Goal: Transaction & Acquisition: Subscribe to service/newsletter

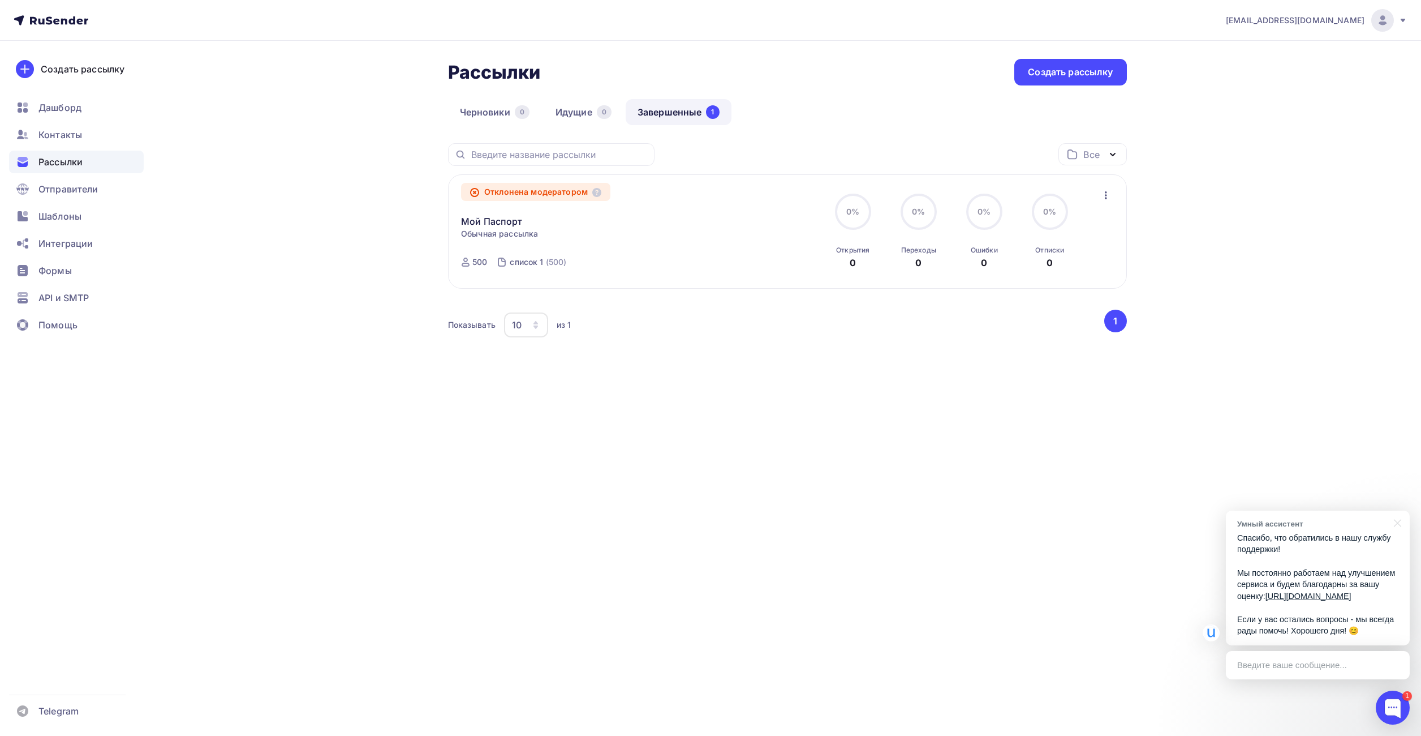
click at [1309, 616] on p "Спасибо, что обратились в нашу службу поддержки! Мы постоянно работаем над улуч…" at bounding box center [1317, 584] width 161 height 105
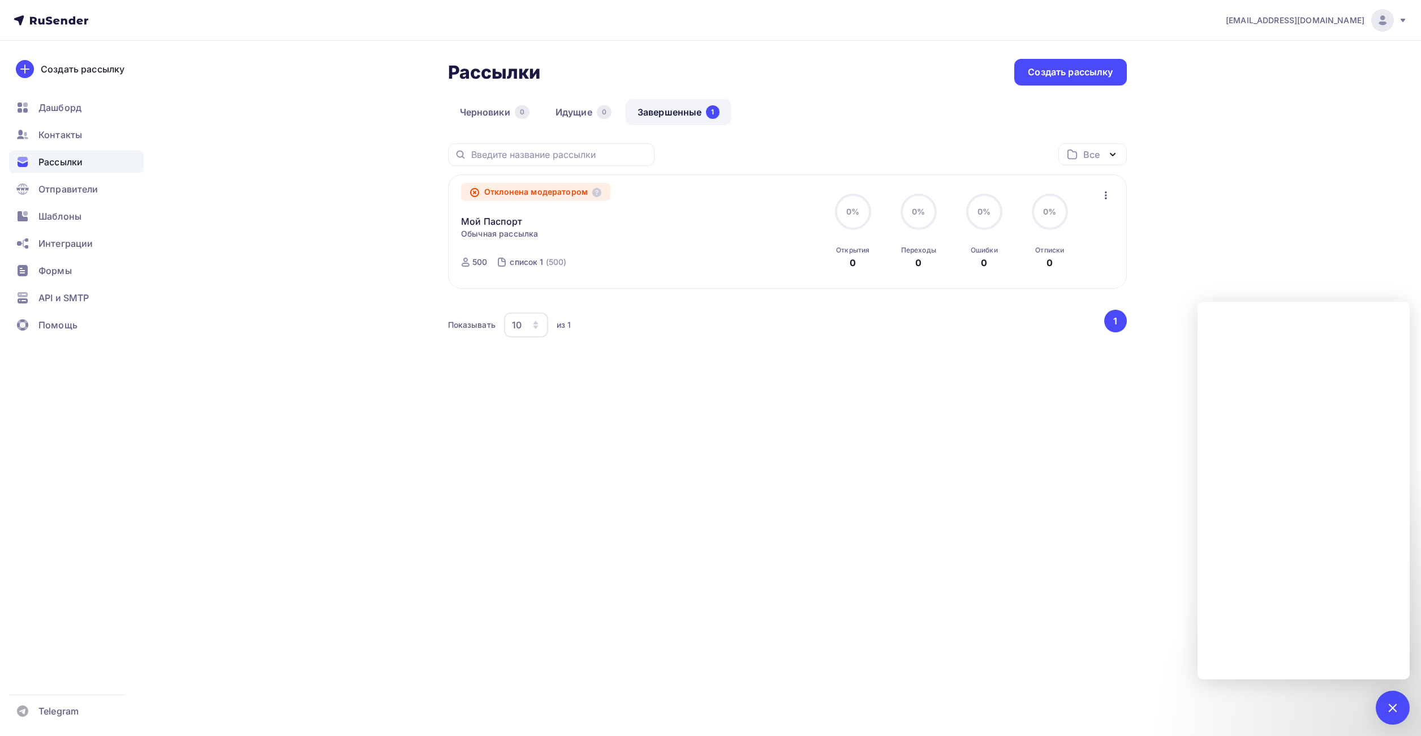
click at [905, 516] on div "[EMAIL_ADDRESS][DOMAIN_NAME] Аккаунт Тарифы Выйти Создать рассылку [GEOGRAPHIC_…" at bounding box center [710, 368] width 1421 height 736
click at [1390, 706] on div at bounding box center [1392, 706] width 15 height 15
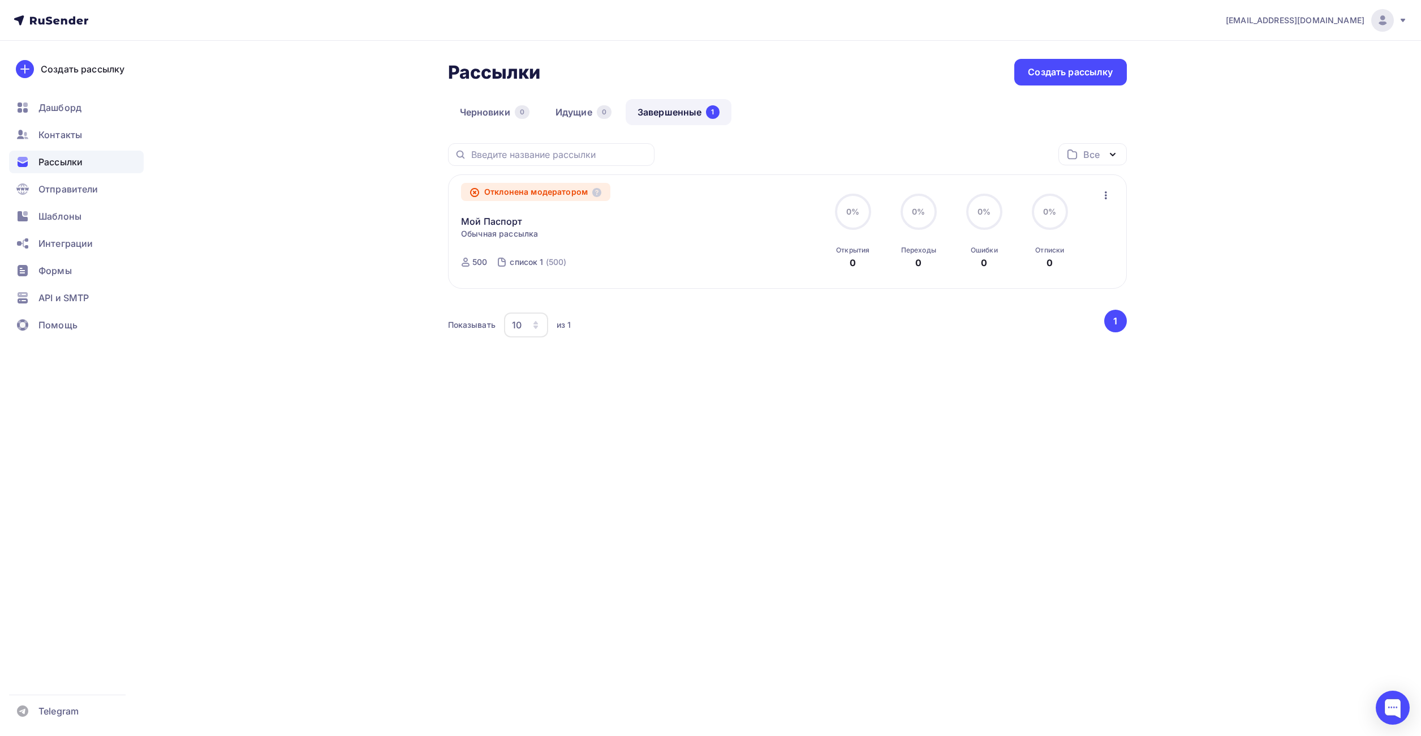
click at [1062, 520] on div "[EMAIL_ADDRESS][DOMAIN_NAME] Аккаунт Тарифы Выйти Создать рассылку [GEOGRAPHIC_…" at bounding box center [710, 368] width 1421 height 736
click at [56, 165] on span "Рассылки" at bounding box center [60, 162] width 44 height 14
click at [500, 220] on link "Мой Паспорт" at bounding box center [492, 221] width 62 height 14
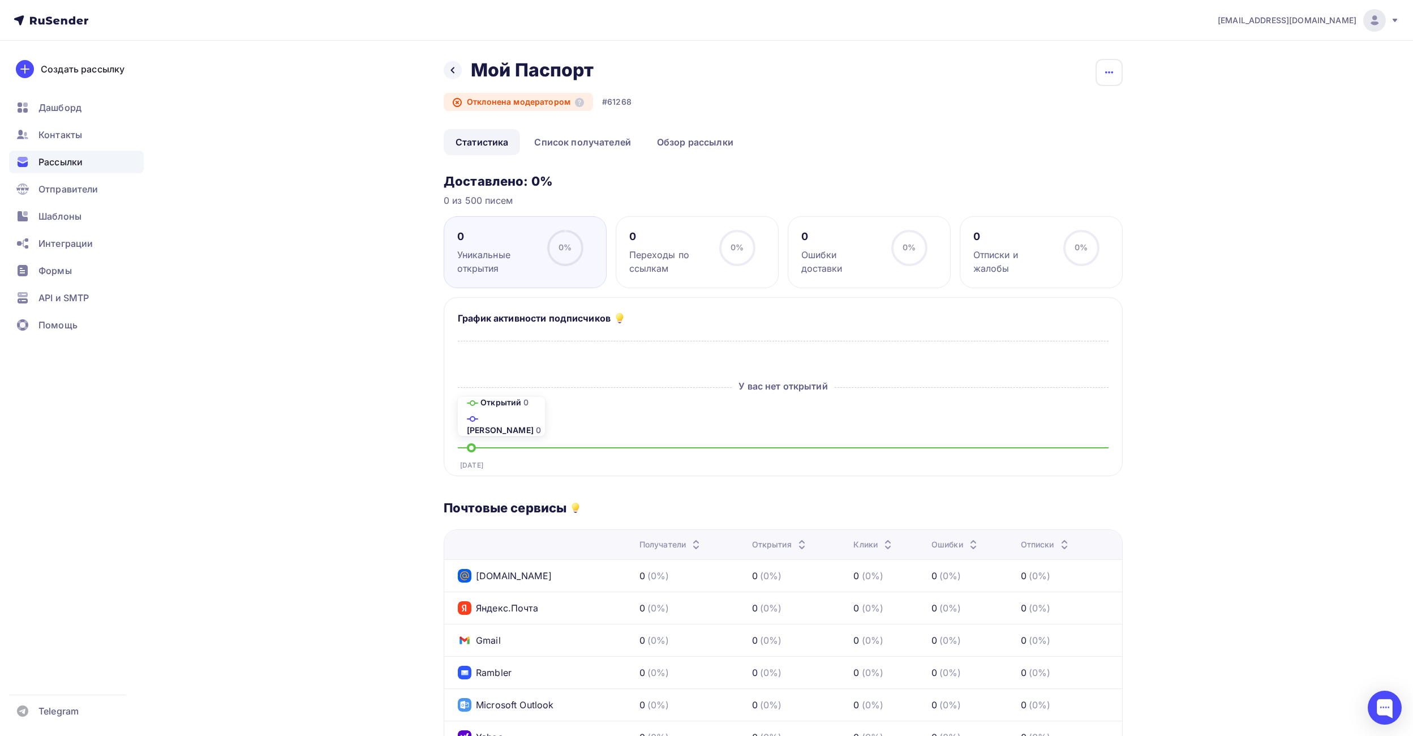
click at [1112, 74] on icon "button" at bounding box center [1109, 73] width 14 height 14
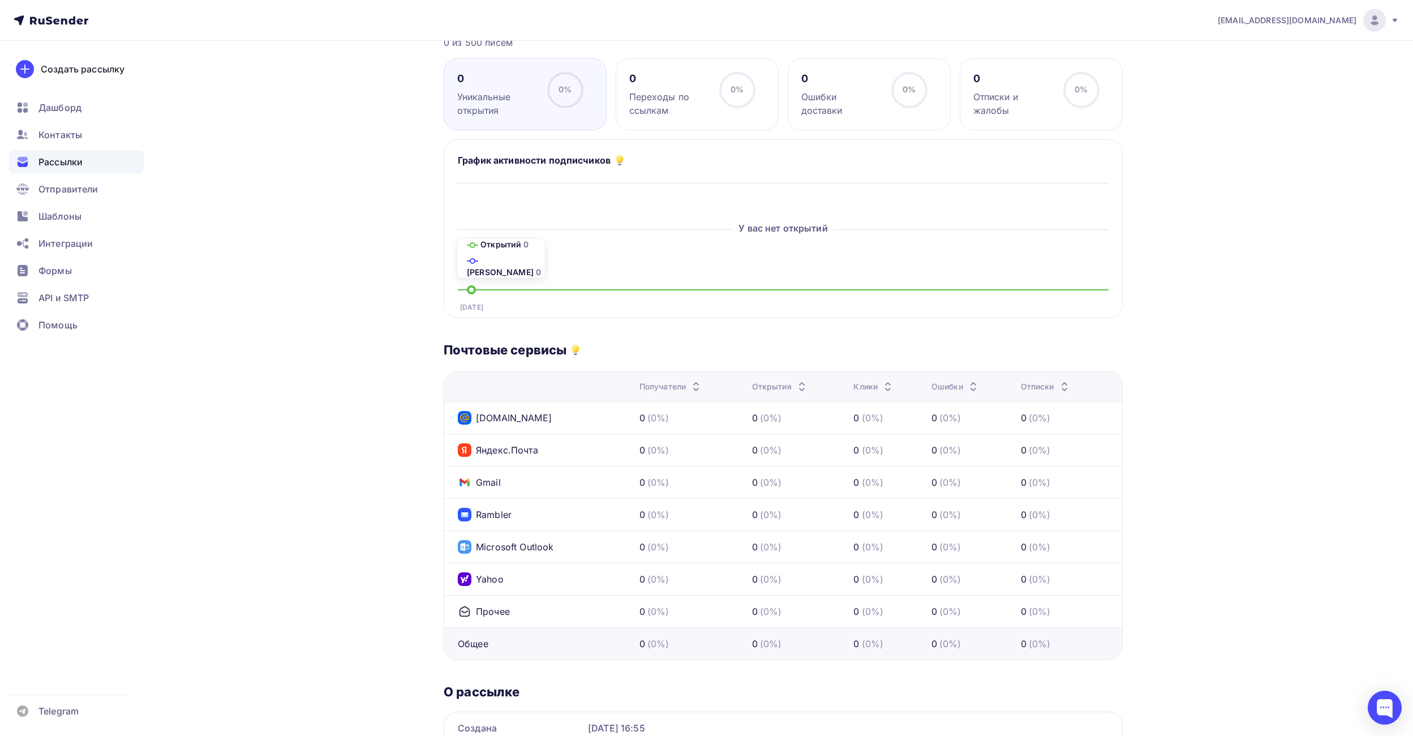
scroll to position [276, 0]
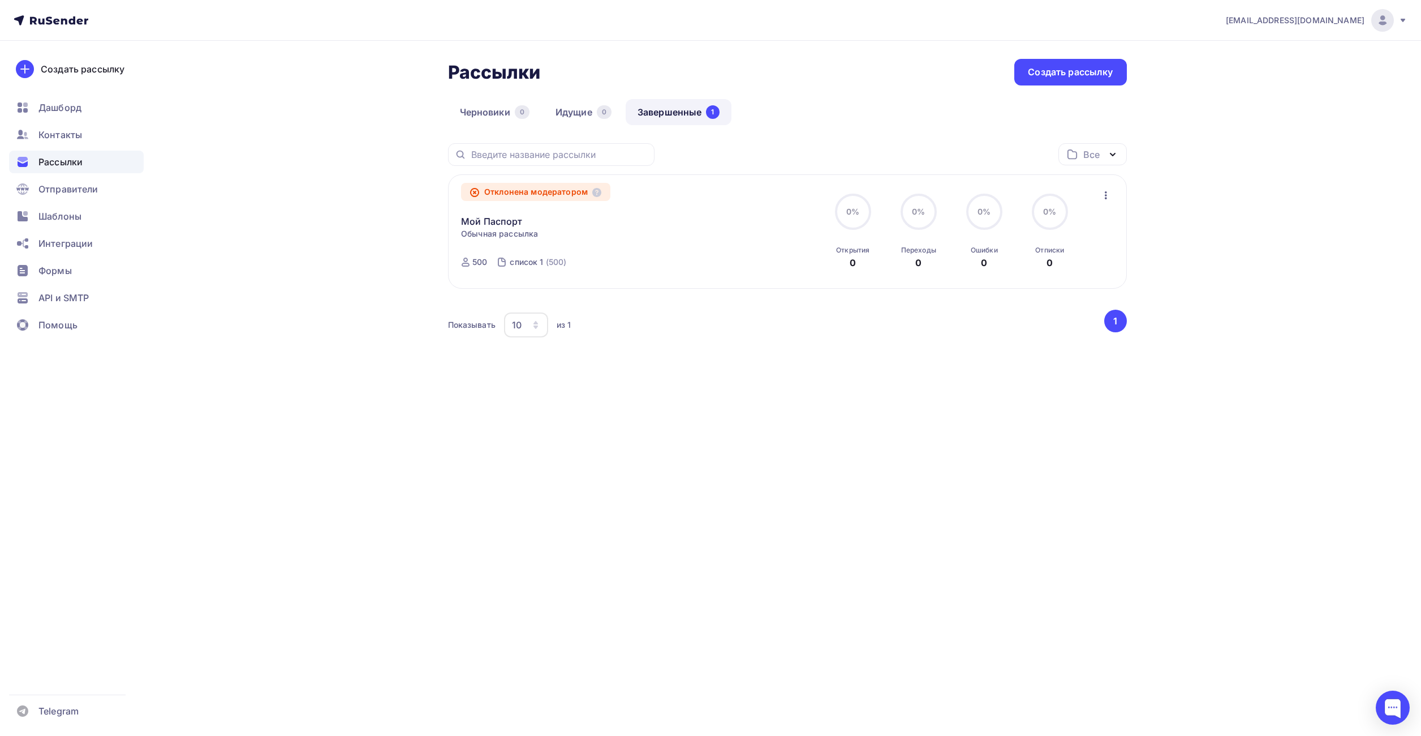
click at [1109, 193] on icon "button" at bounding box center [1106, 195] width 14 height 14
click at [1194, 200] on div "ya@timval.ru Аккаунт Тарифы Выйти Создать рассылку Дашборд Контакты Рассылки От…" at bounding box center [710, 212] width 1421 height 425
click at [472, 195] on icon at bounding box center [474, 192] width 9 height 9
click at [491, 111] on link "Черновики 0" at bounding box center [494, 112] width 93 height 26
click at [489, 113] on link "Черновики 0" at bounding box center [494, 112] width 93 height 26
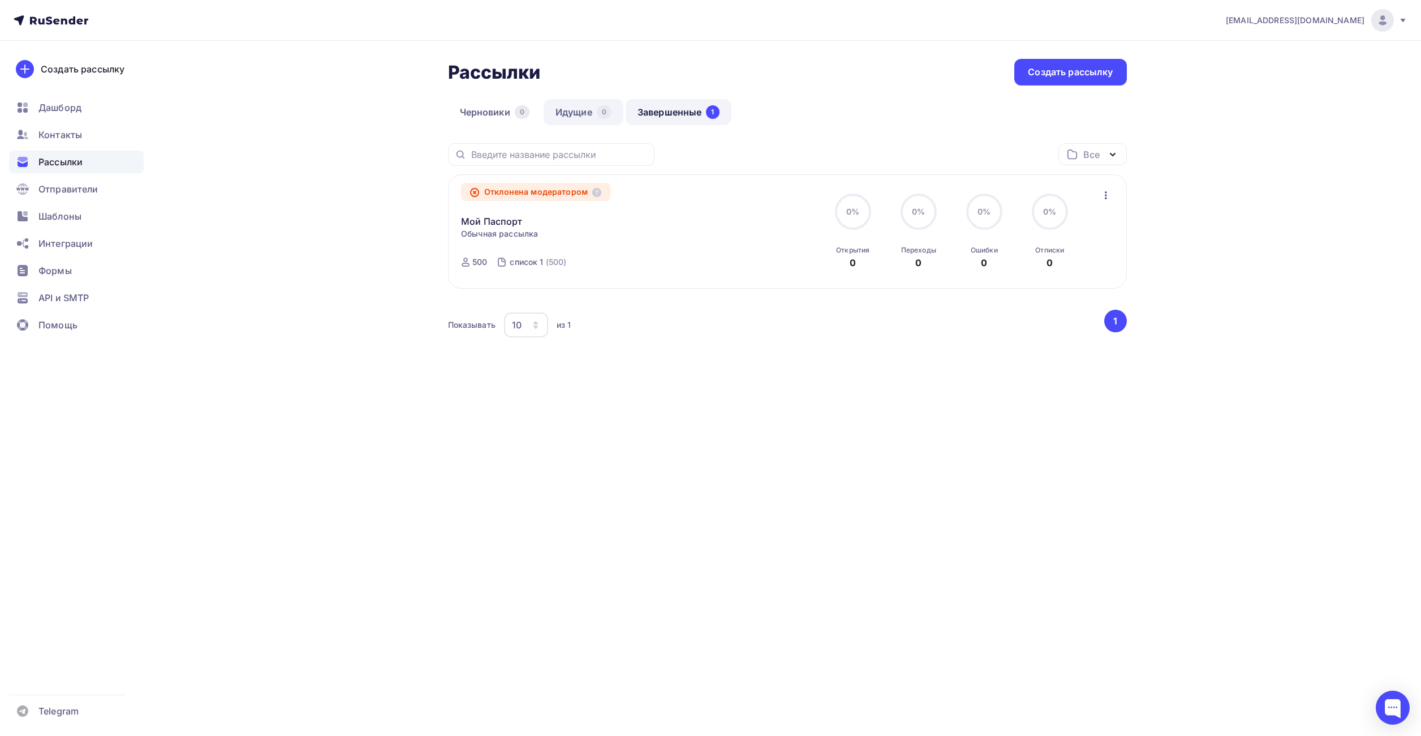
click at [573, 110] on link "Идущие 0" at bounding box center [584, 112] width 80 height 26
click at [484, 114] on link "Черновики 0" at bounding box center [494, 112] width 93 height 26
click at [1108, 196] on icon "button" at bounding box center [1106, 195] width 14 height 14
click at [1047, 275] on div "Копировать в новую" at bounding box center [1054, 270] width 116 height 14
click at [269, 271] on div "Рассылки Рассылки Создать рассылку Черновики 0 Идущие 0 Завершенные 1 Завершенн…" at bounding box center [710, 233] width 927 height 384
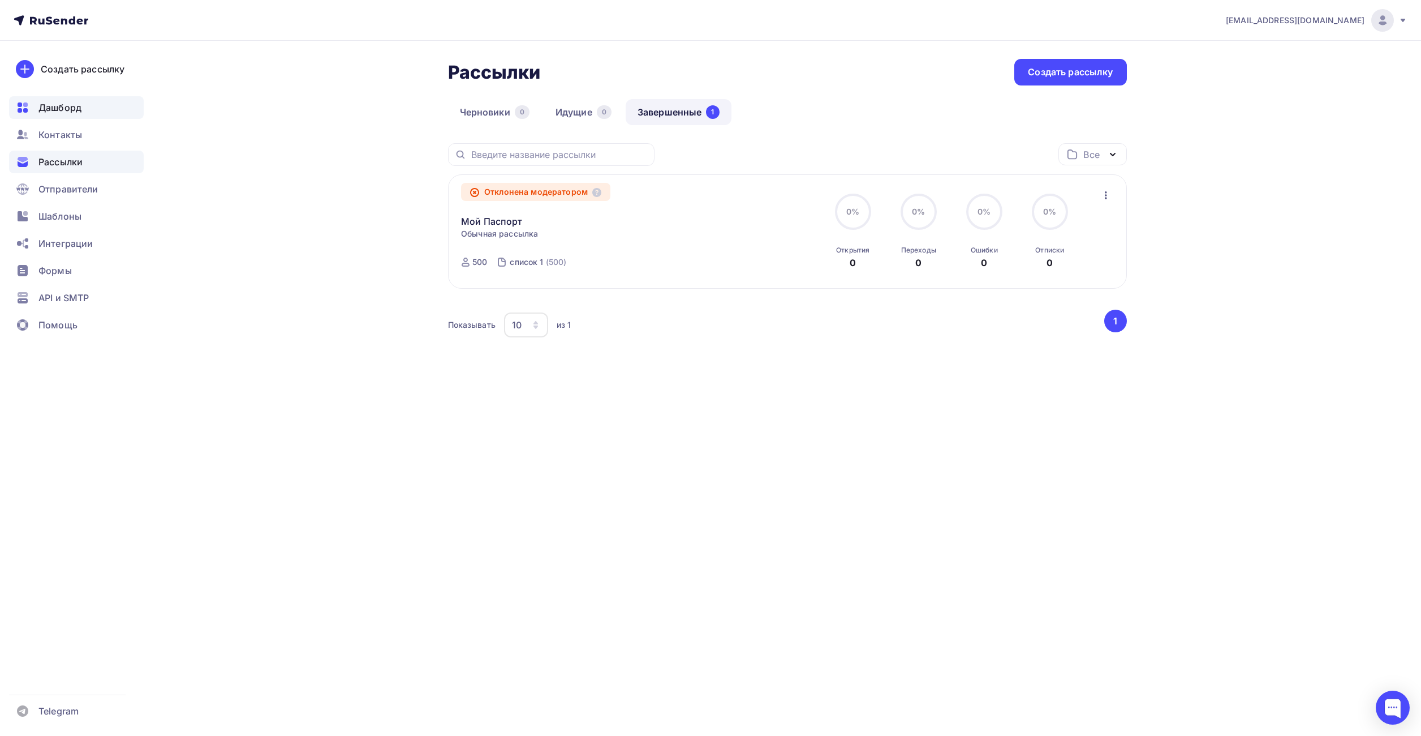
click at [60, 117] on div "Дашборд" at bounding box center [76, 107] width 135 height 23
click at [56, 107] on span "Дашборд" at bounding box center [59, 108] width 43 height 14
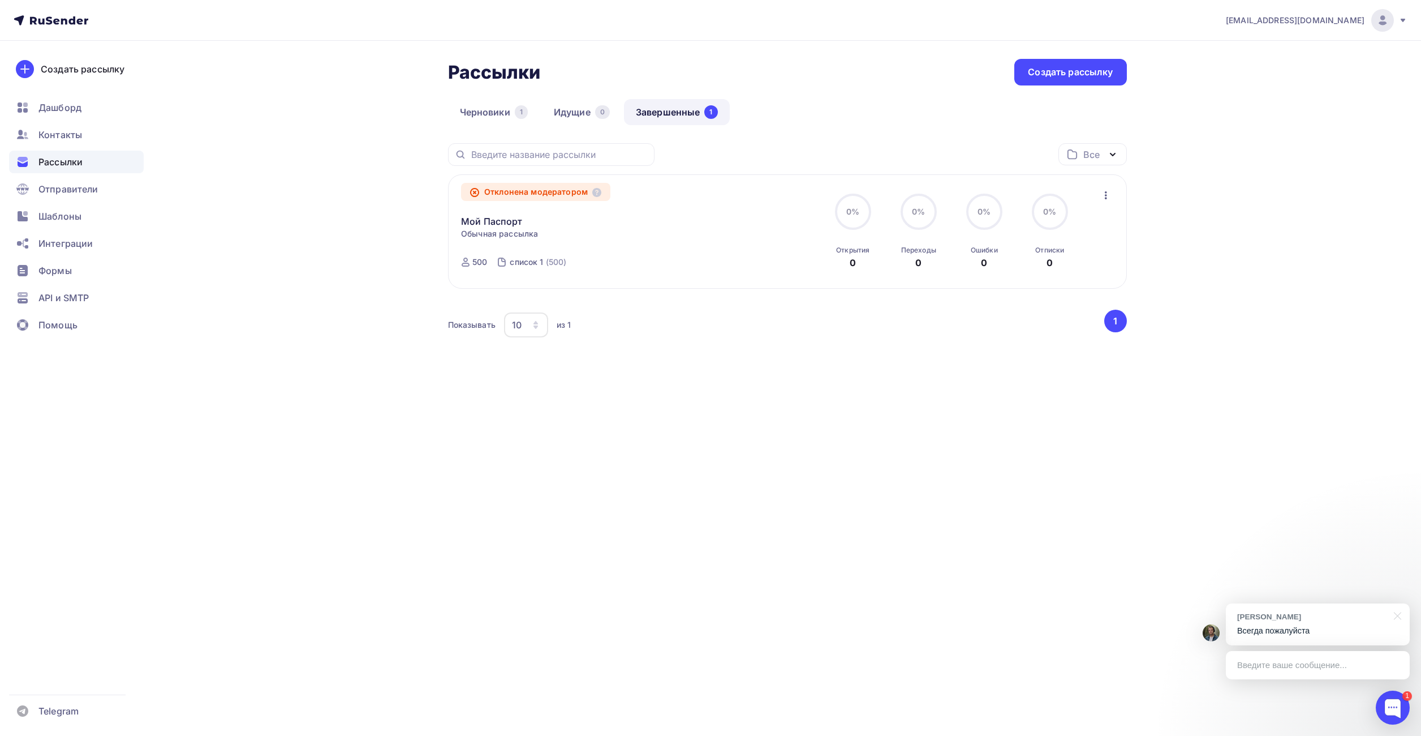
click at [61, 164] on span "Рассылки" at bounding box center [60, 162] width 44 height 14
click at [53, 136] on span "Контакты" at bounding box center [60, 135] width 44 height 14
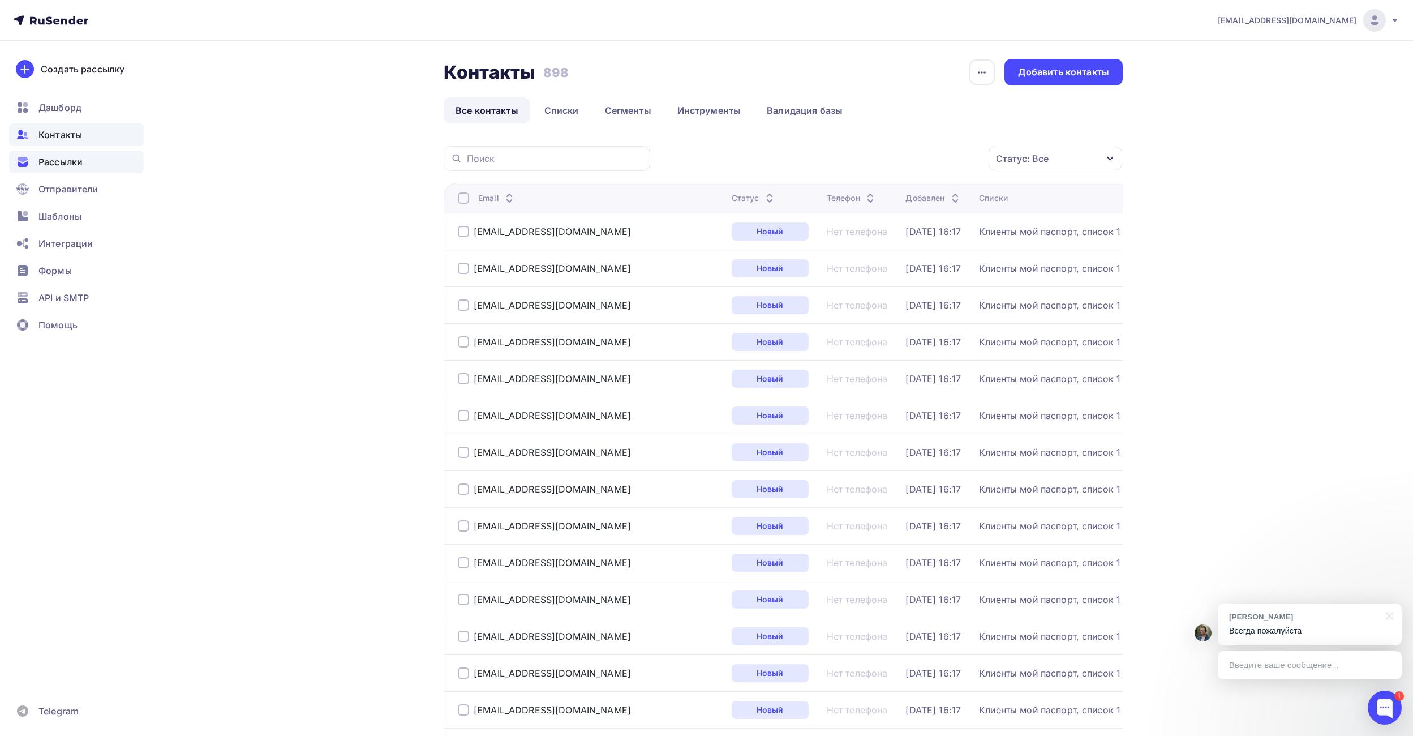
click at [51, 166] on span "Рассылки" at bounding box center [60, 162] width 44 height 14
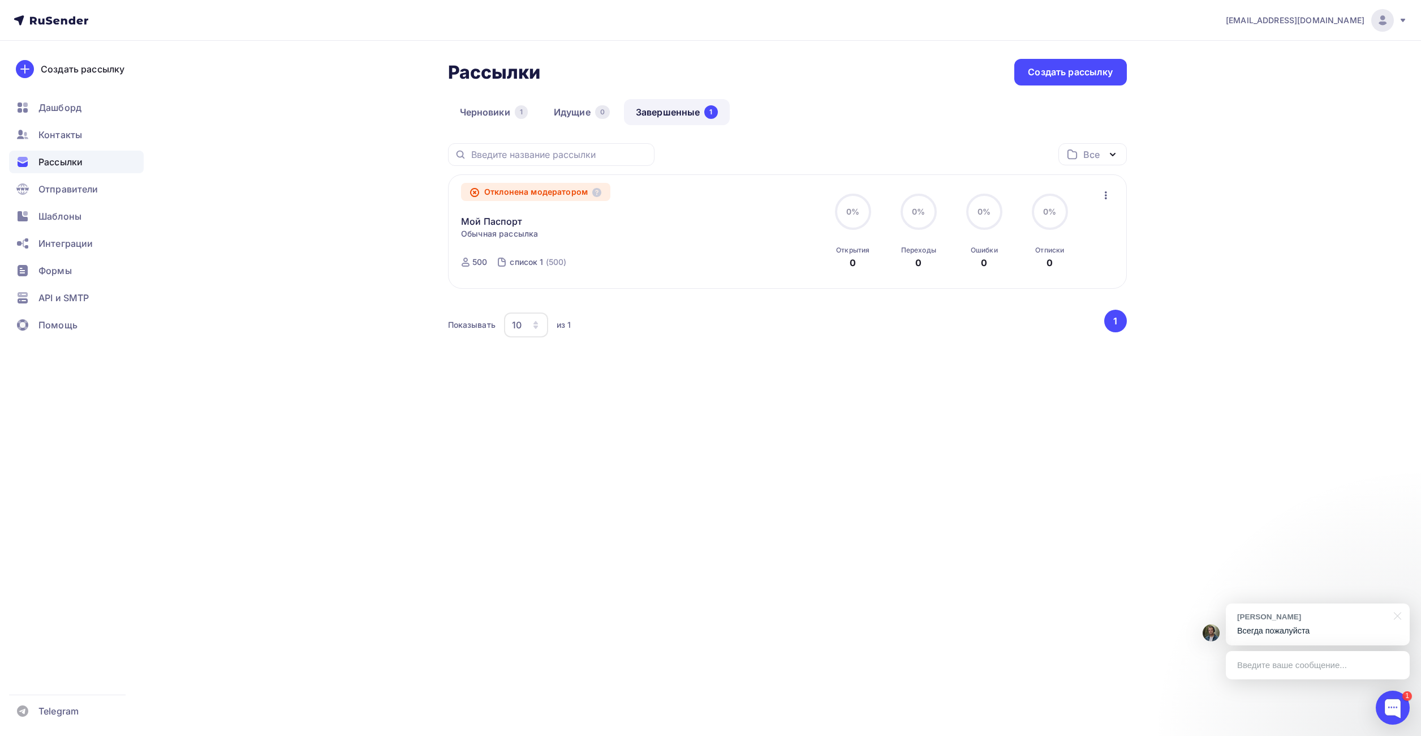
click at [1110, 160] on icon "button" at bounding box center [1113, 155] width 14 height 14
drag, startPoint x: 1236, startPoint y: 200, endPoint x: 1215, endPoint y: 201, distance: 21.0
click at [1236, 199] on div "[EMAIL_ADDRESS][DOMAIN_NAME] Аккаунт Тарифы Выйти Создать рассылку [GEOGRAPHIC_…" at bounding box center [710, 212] width 1421 height 425
click at [1103, 195] on icon "button" at bounding box center [1106, 195] width 14 height 14
click at [1041, 273] on div "Копировать в новую" at bounding box center [1054, 270] width 116 height 14
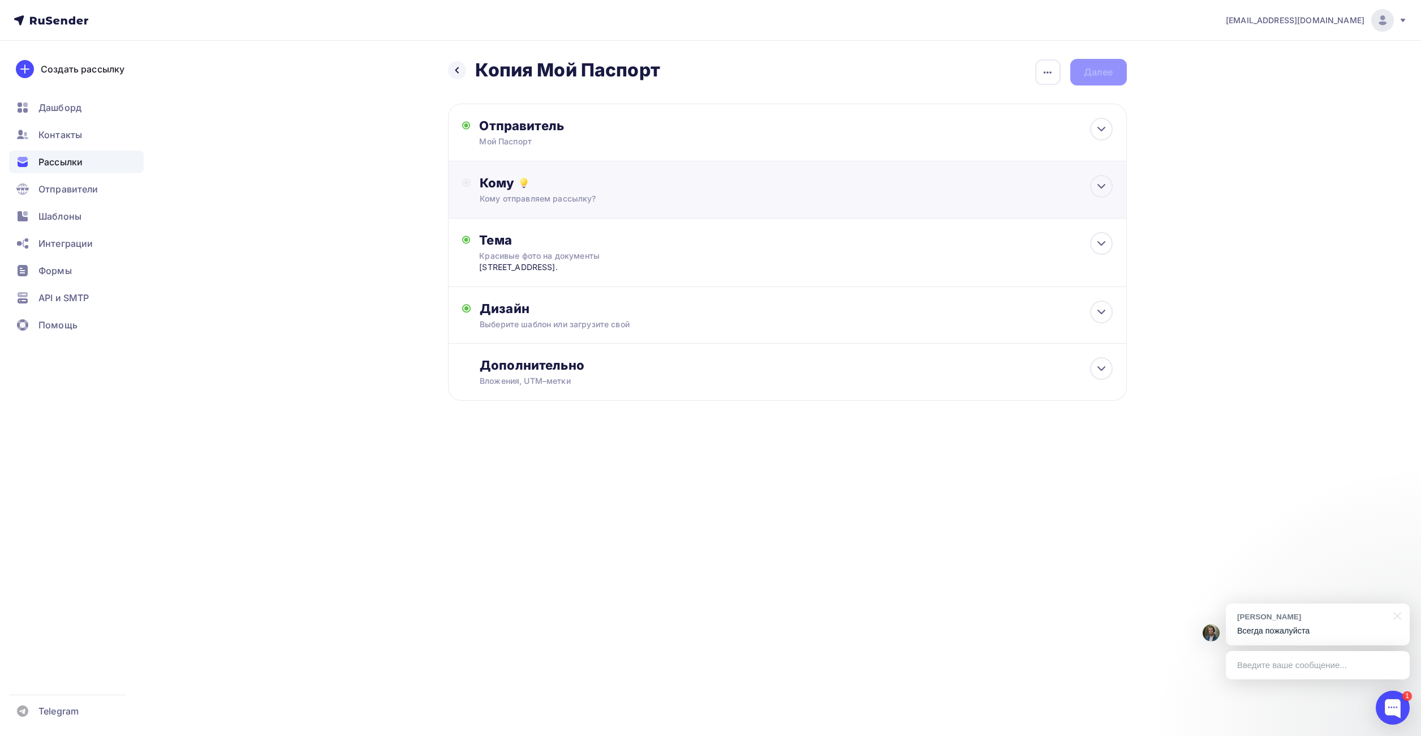
click at [588, 184] on div "Кому" at bounding box center [796, 183] width 633 height 16
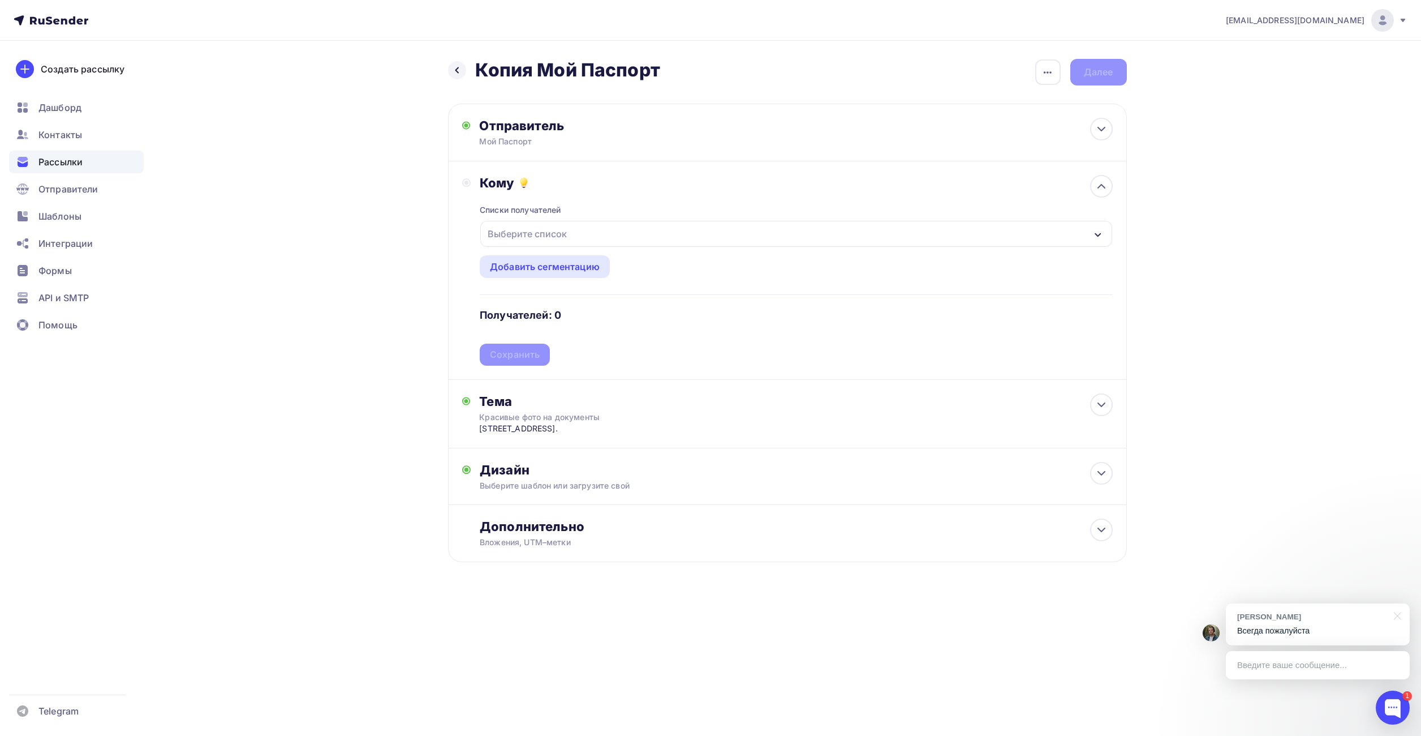
click at [536, 232] on div "Выберите список" at bounding box center [527, 233] width 88 height 20
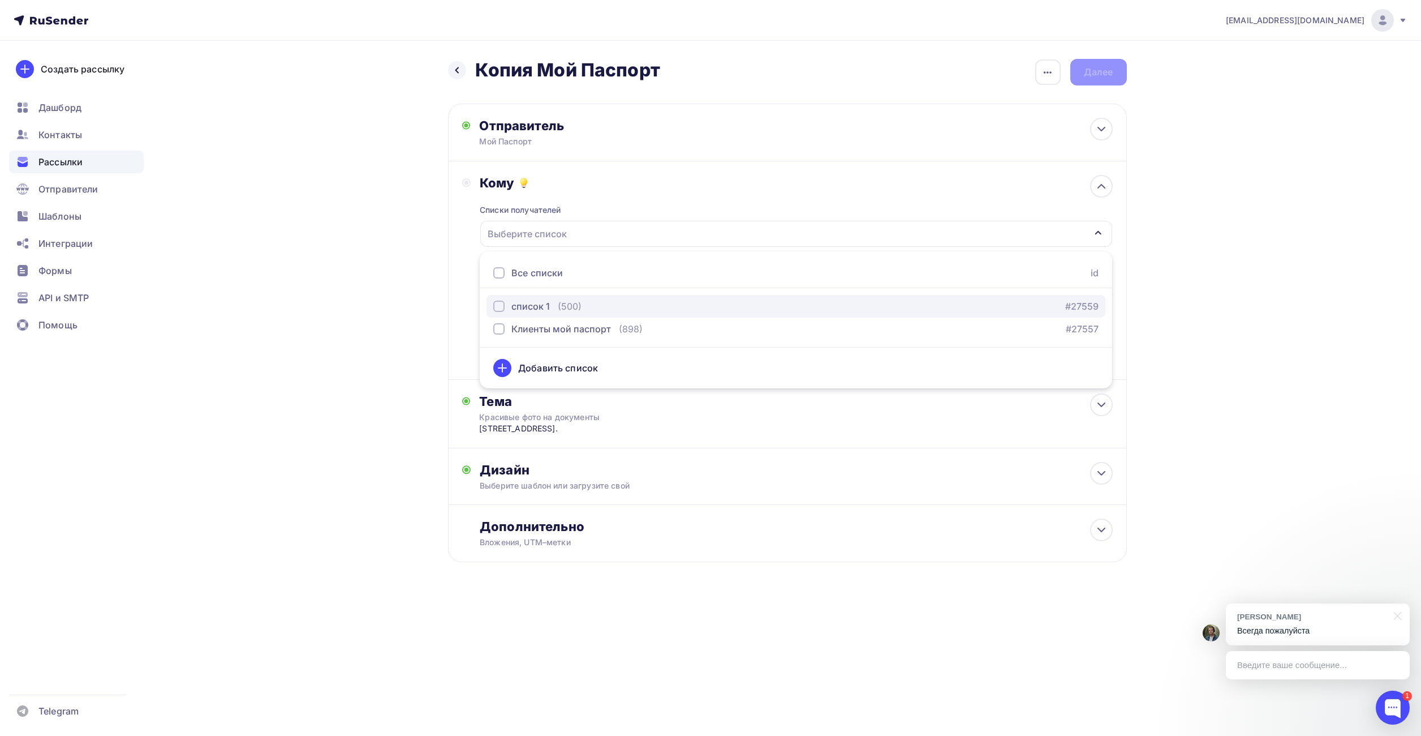
click at [497, 307] on div "button" at bounding box center [498, 305] width 11 height 11
click at [388, 308] on div "Назад Копия Мой Паспорт Копия Мой Паспорт Закончить позже Переименовать рассылк…" at bounding box center [710, 338] width 927 height 594
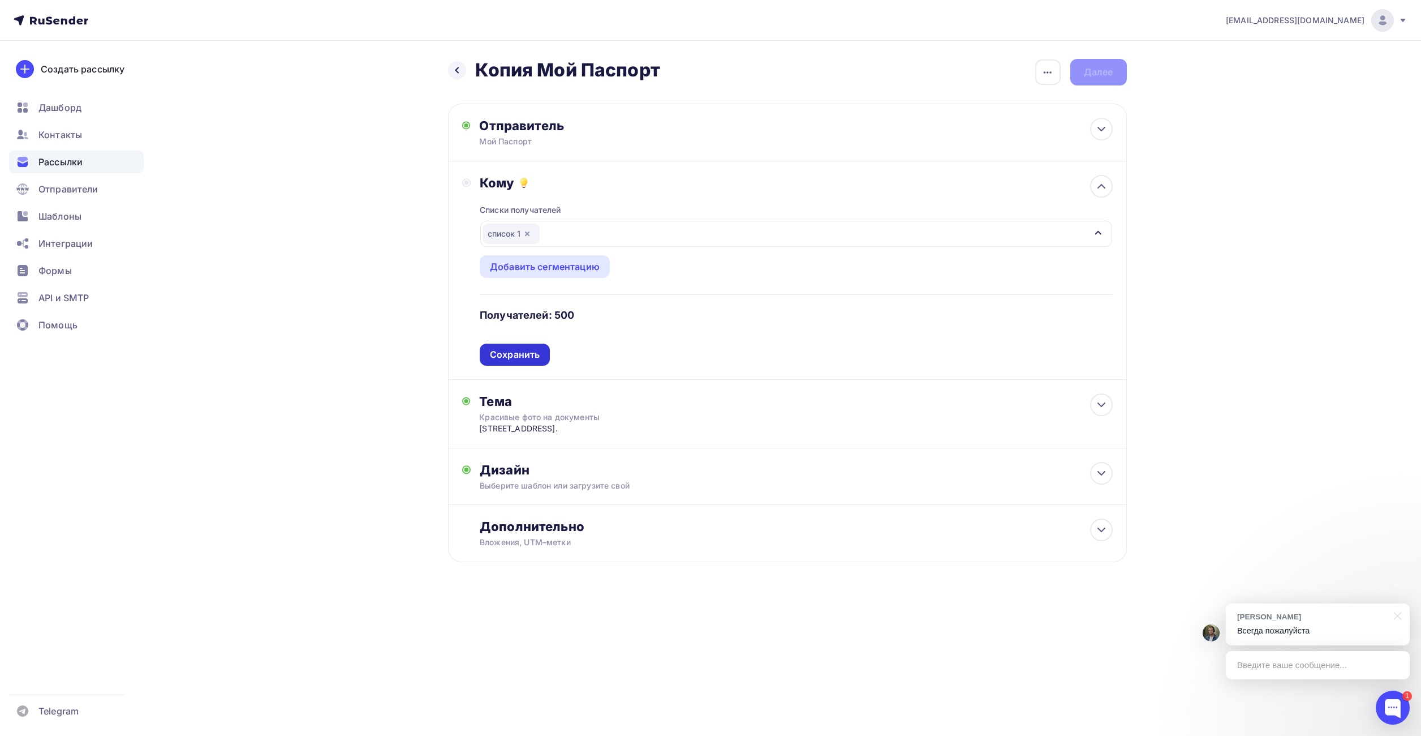
click at [508, 359] on div "Сохранить" at bounding box center [515, 354] width 50 height 13
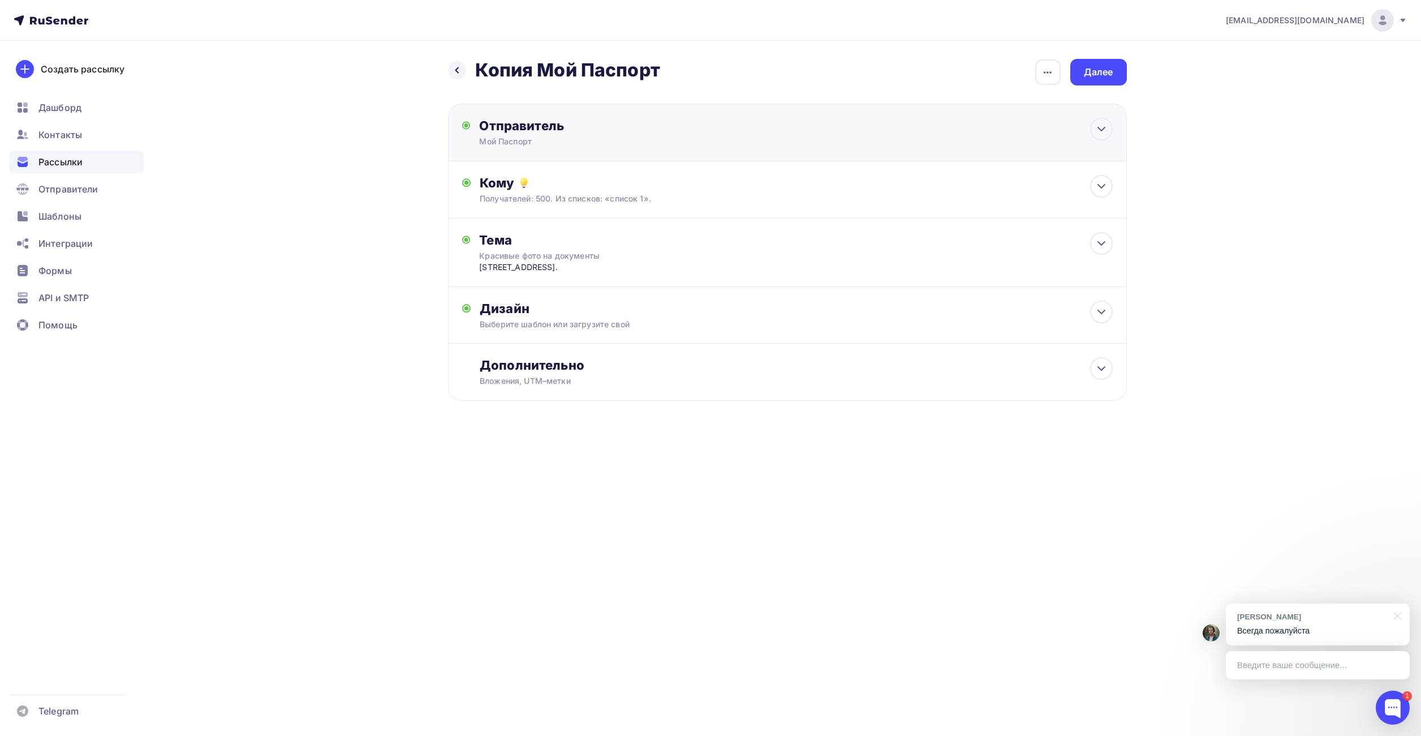
click at [562, 144] on div "Мой Паспорт" at bounding box center [589, 141] width 221 height 11
type input "Мой Паспорт"
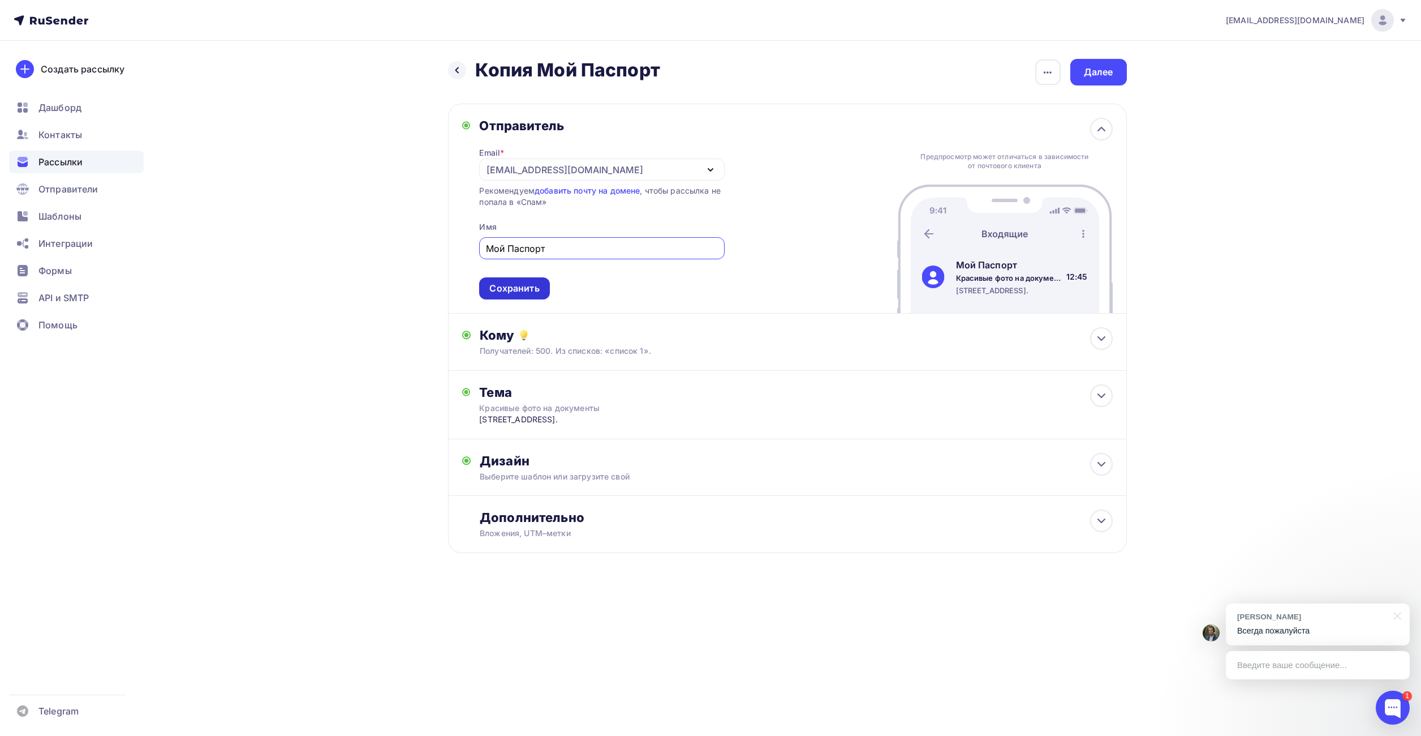
click at [512, 292] on div "Сохранить" at bounding box center [514, 288] width 50 height 13
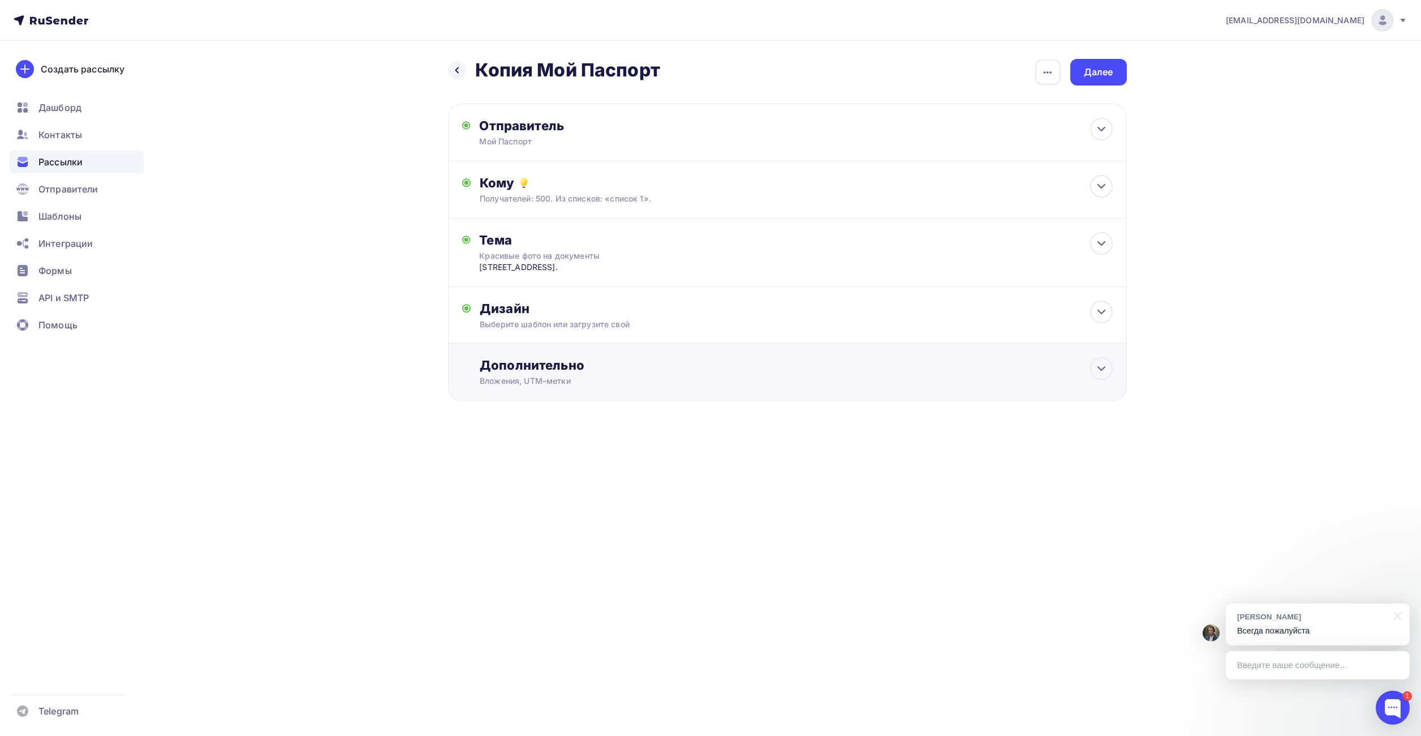
click at [562, 369] on div "Дополнительно" at bounding box center [796, 365] width 633 height 16
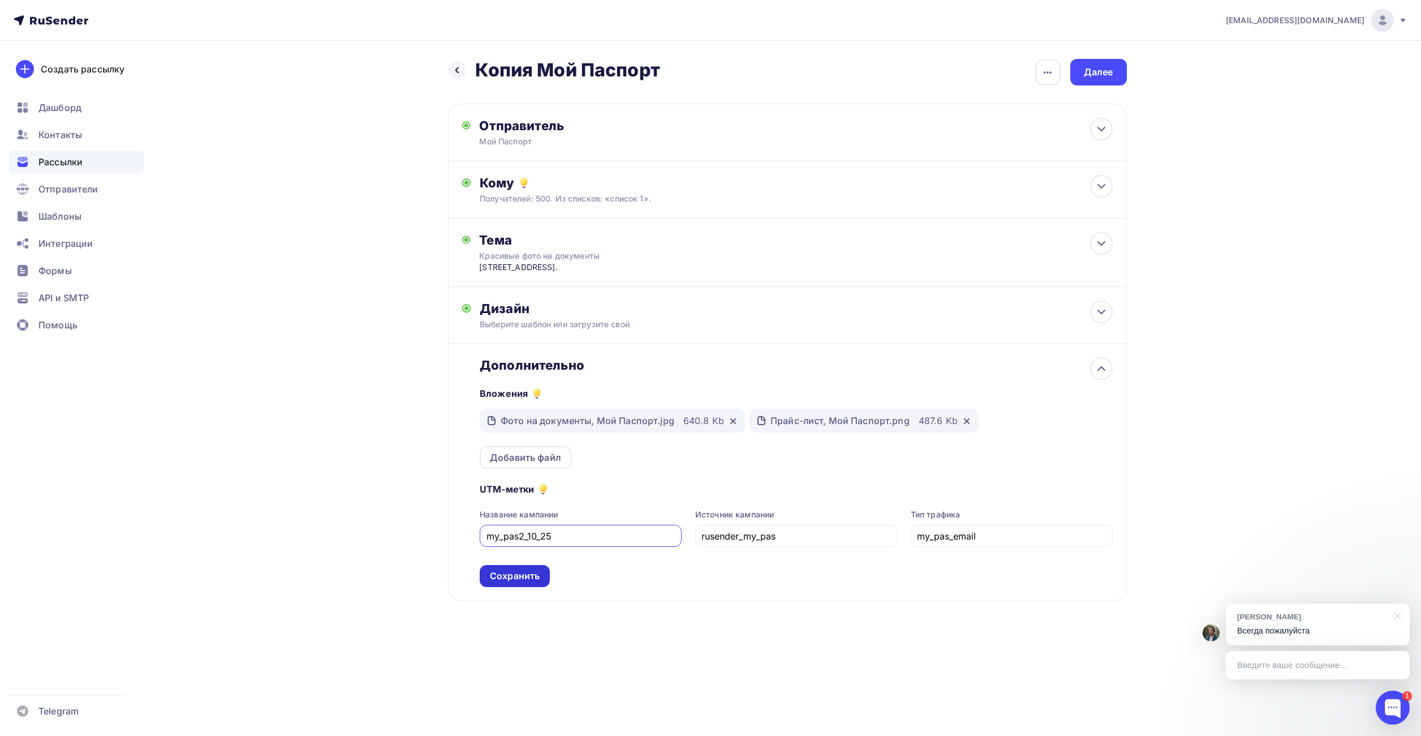
click at [517, 575] on div "Сохранить" at bounding box center [515, 575] width 50 height 13
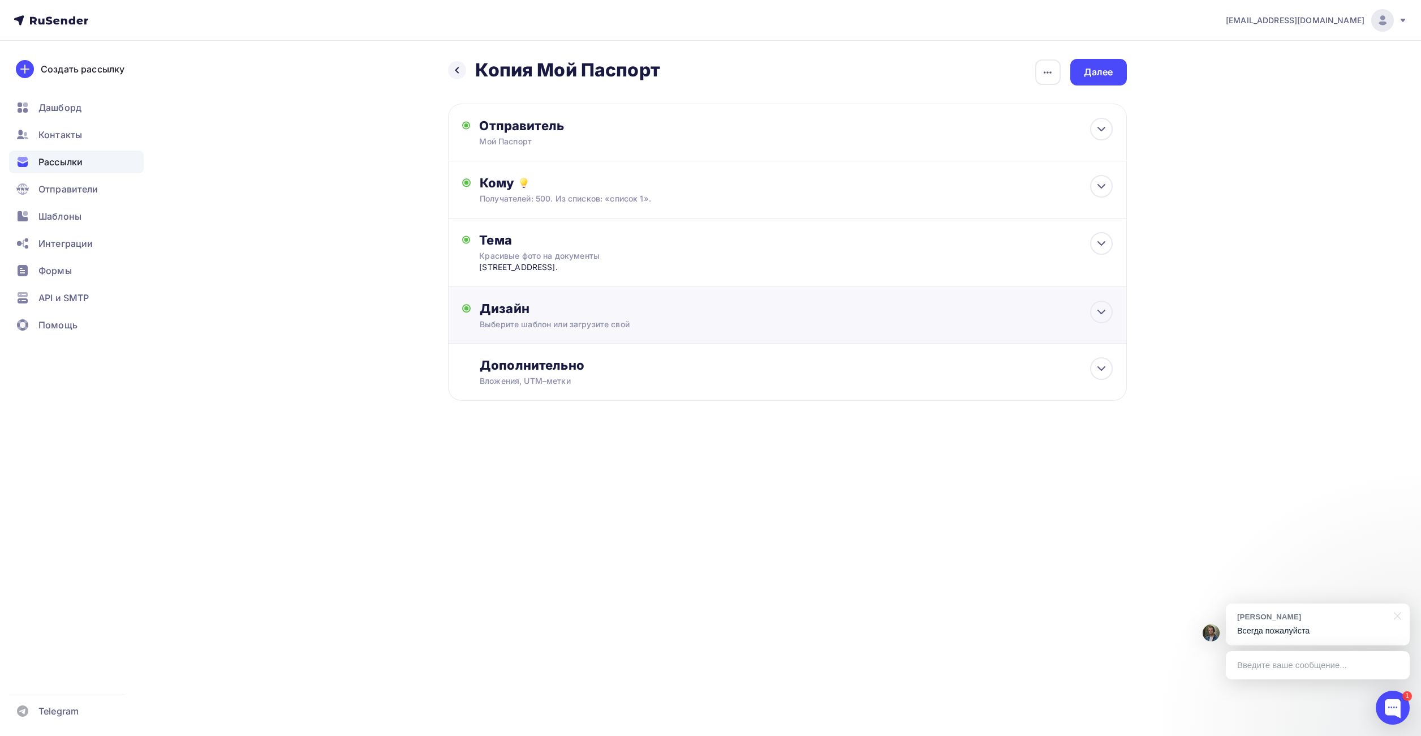
click at [588, 319] on div "Выберите шаблон или загрузите свой" at bounding box center [765, 324] width 570 height 11
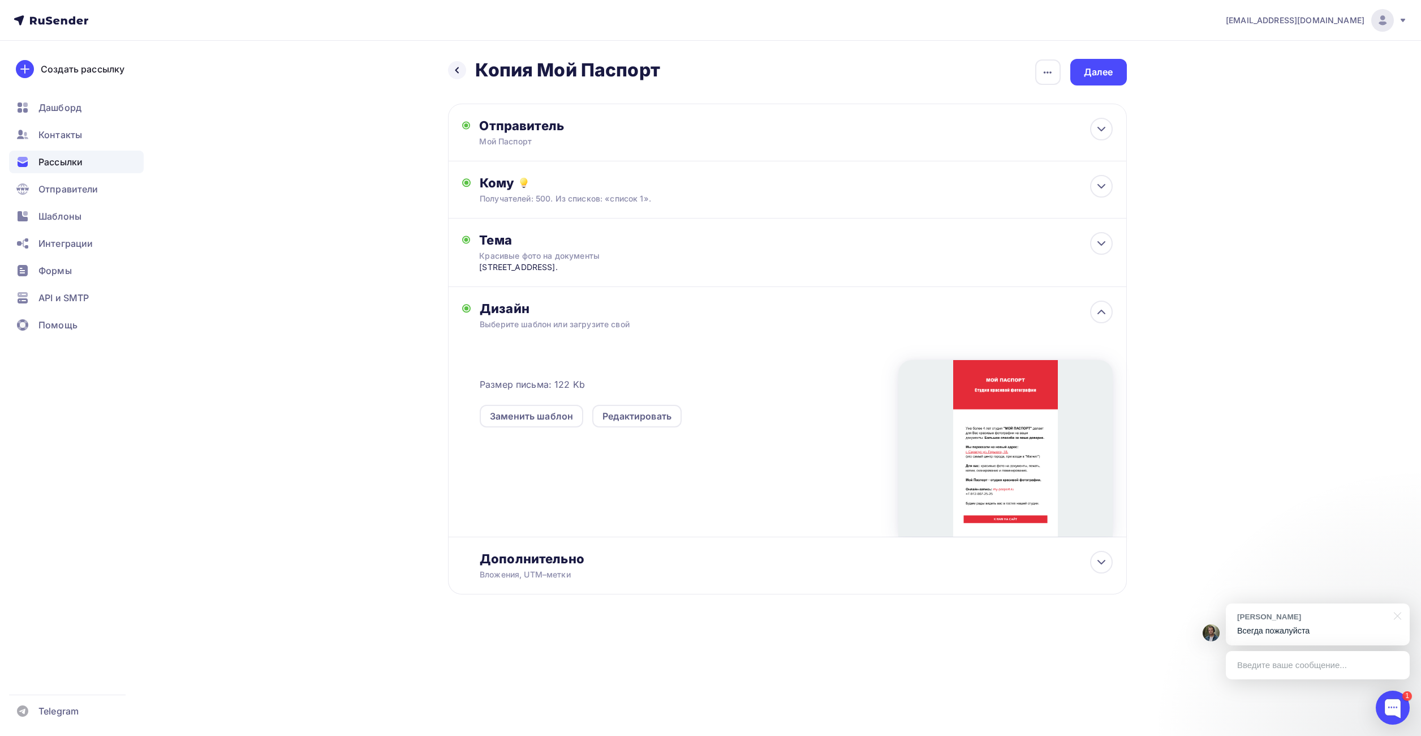
click at [389, 436] on div "Назад Копия Мой Паспорт Копия Мой Паспорт Закончить позже Переименовать рассылк…" at bounding box center [710, 354] width 927 height 626
click at [1107, 77] on div "Далее" at bounding box center [1098, 72] width 29 height 13
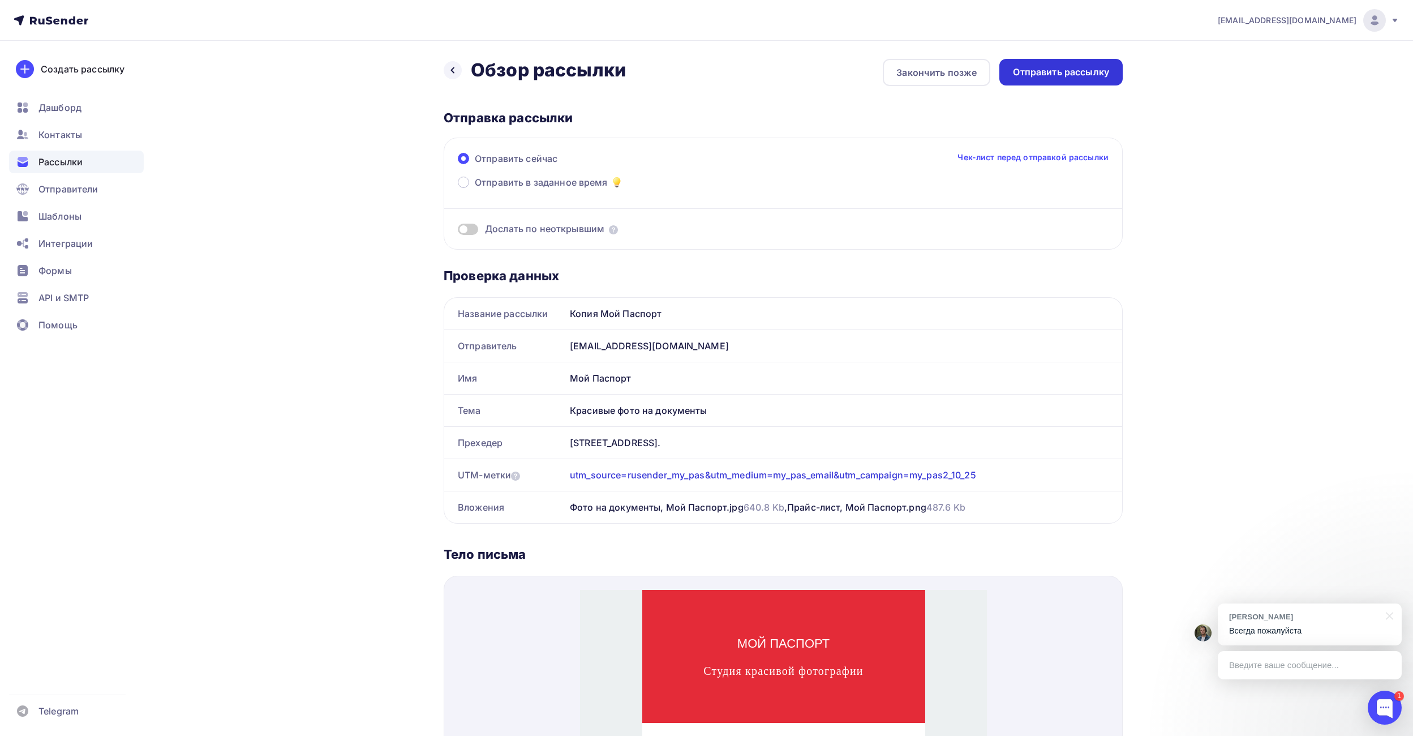
click at [1084, 74] on div "Отправить рассылку" at bounding box center [1061, 72] width 96 height 13
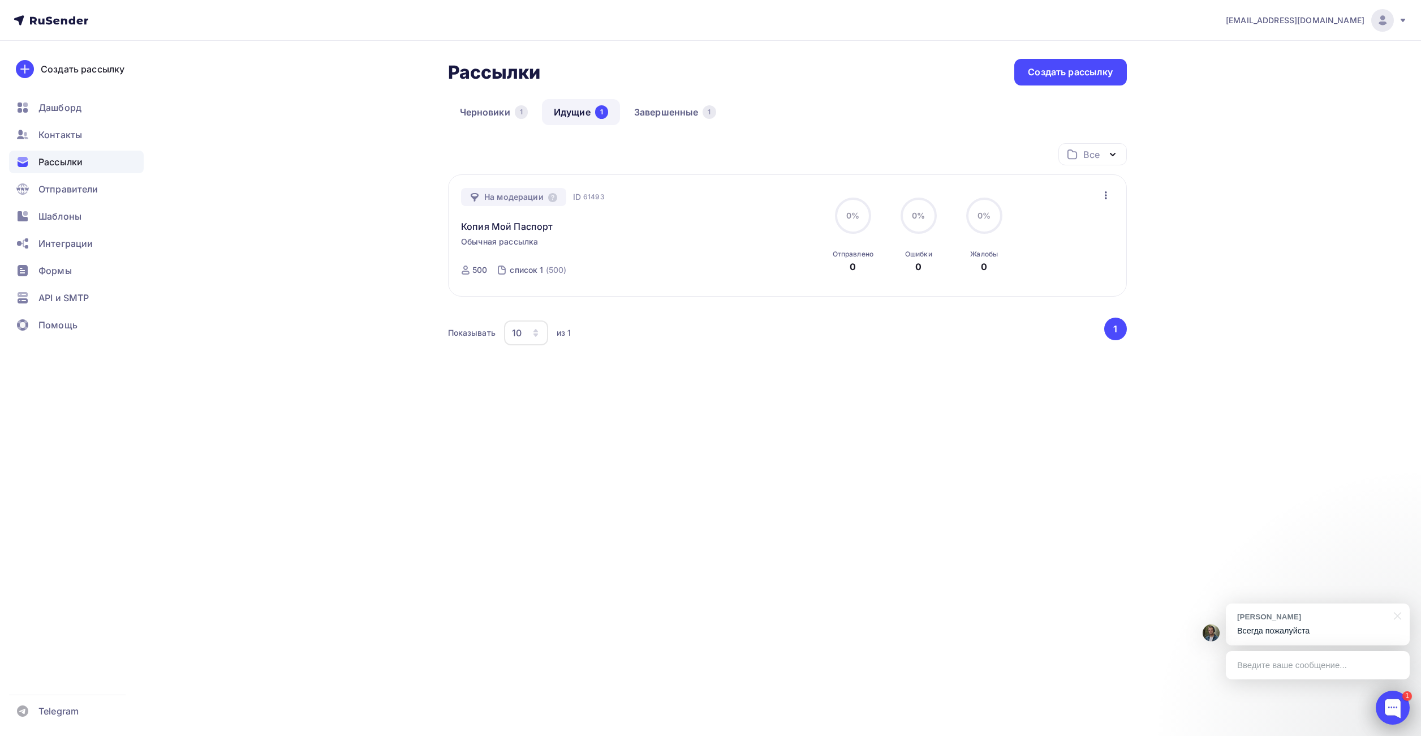
click at [1399, 712] on div at bounding box center [1393, 707] width 34 height 34
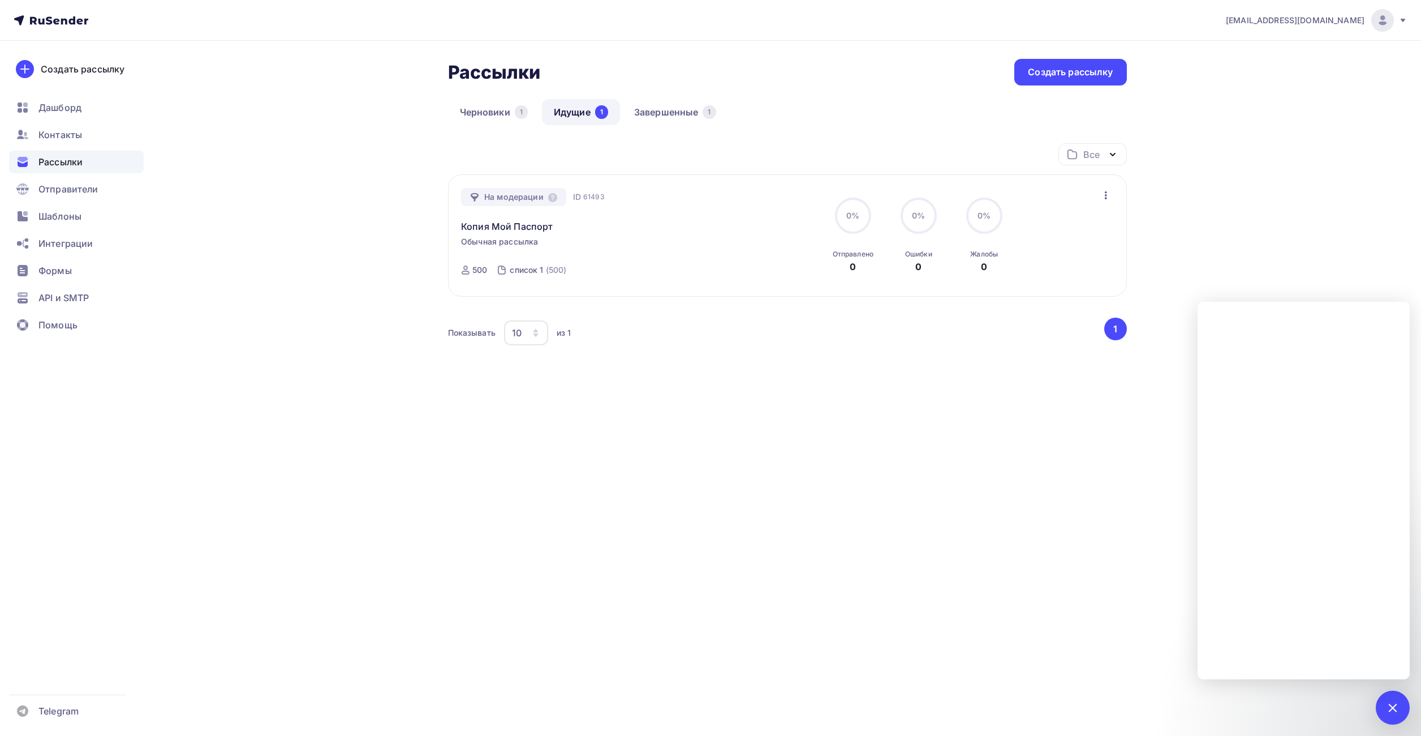
click at [1055, 494] on div "[EMAIL_ADDRESS][DOMAIN_NAME] Аккаунт Тарифы Выйти Создать рассылку [GEOGRAPHIC_…" at bounding box center [710, 368] width 1421 height 736
click at [1391, 707] on div at bounding box center [1392, 706] width 15 height 15
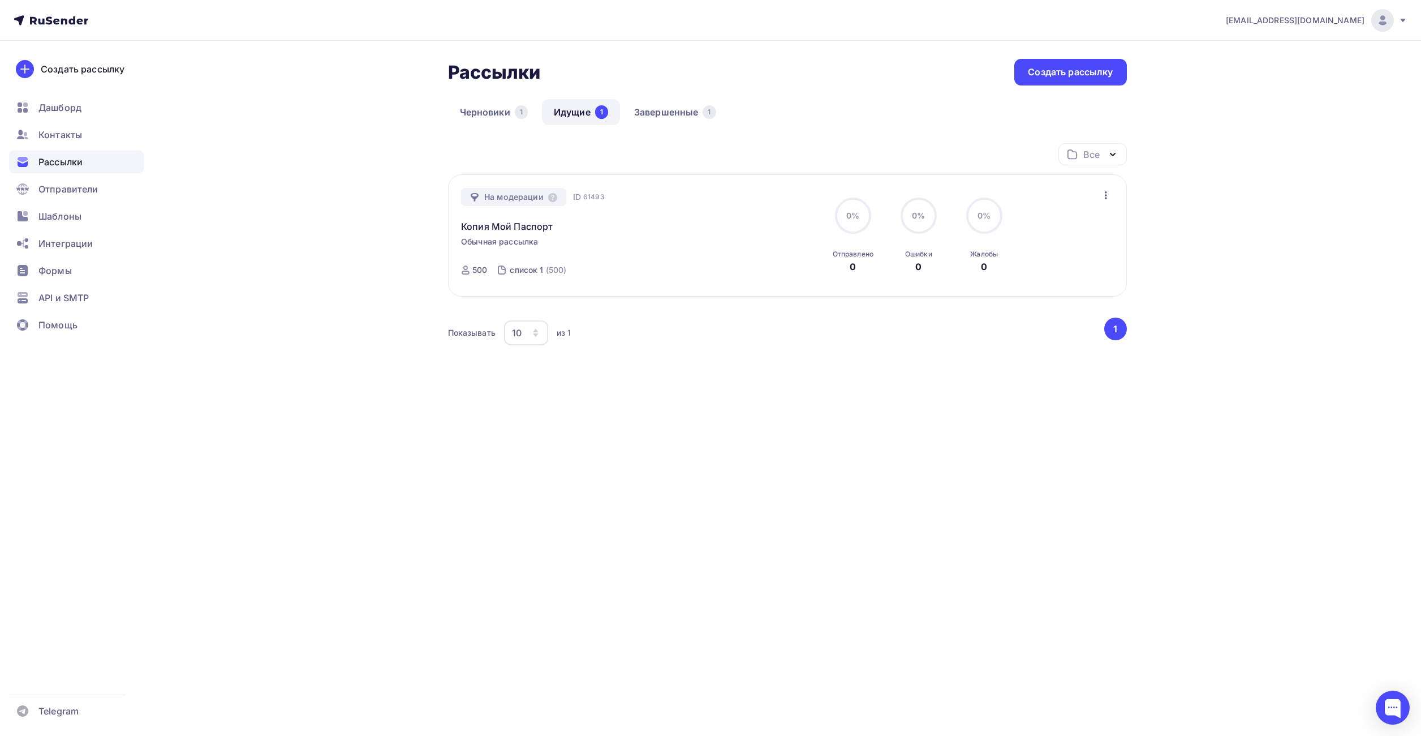
click at [1014, 564] on div "[EMAIL_ADDRESS][DOMAIN_NAME] Аккаунт Тарифы Выйти Создать рассылку [GEOGRAPHIC_…" at bounding box center [710, 368] width 1421 height 736
